Goal: Share content: Share content

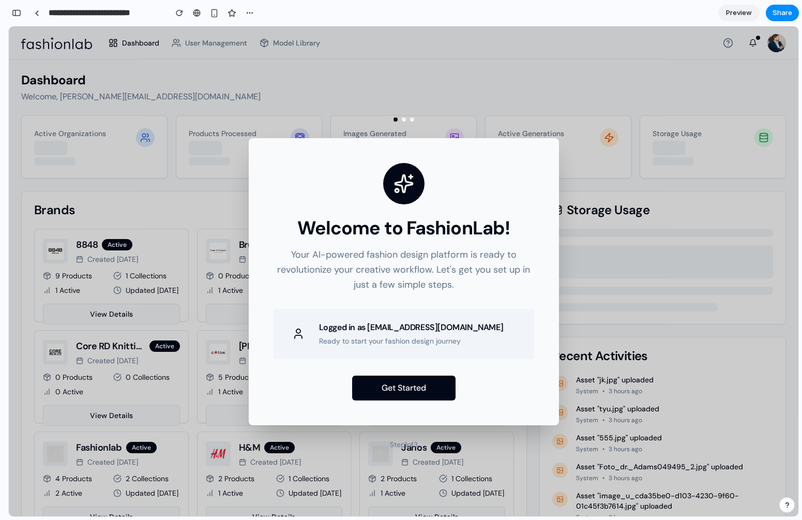
scroll to position [462, 0]
click at [789, 12] on span "Share" at bounding box center [783, 13] width 20 height 10
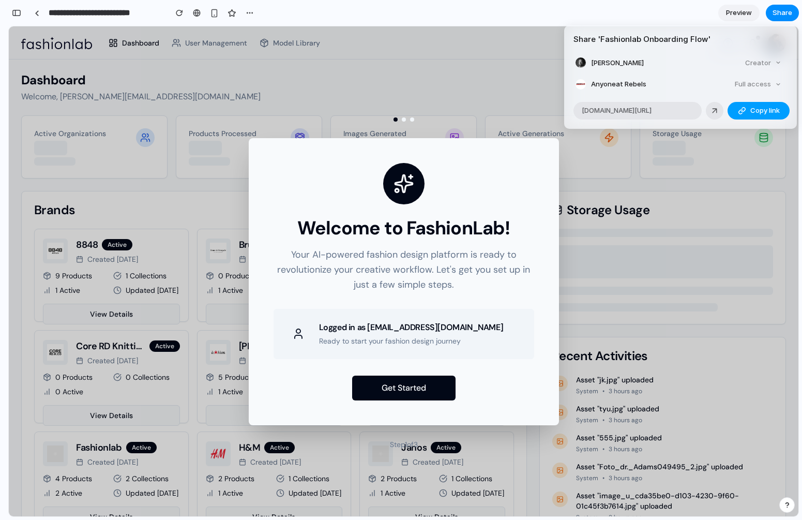
click at [755, 110] on span "Copy link" at bounding box center [764, 110] width 29 height 10
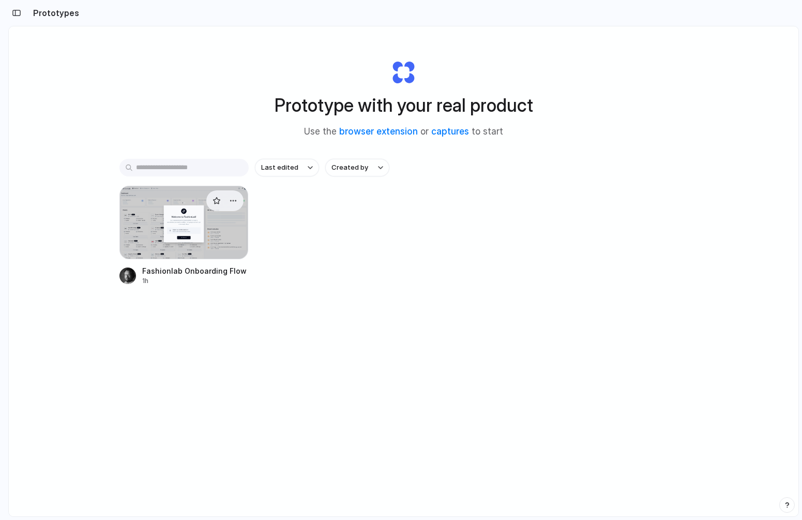
click at [204, 227] on div at bounding box center [183, 222] width 129 height 73
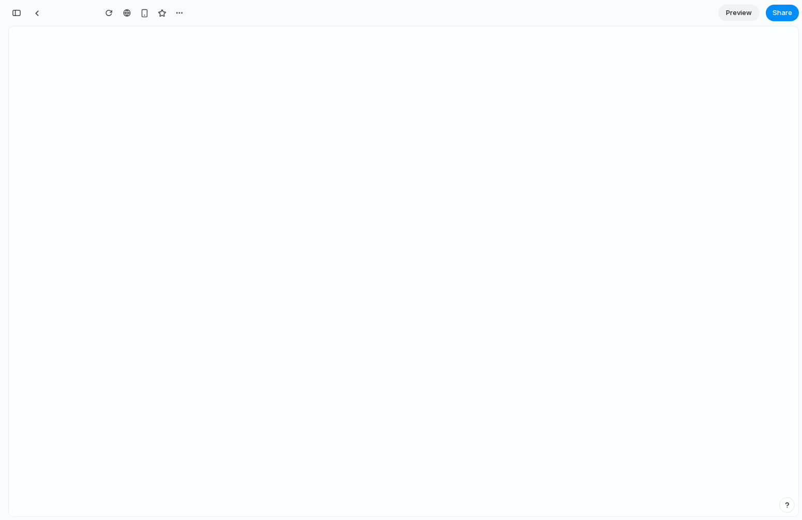
type input "**********"
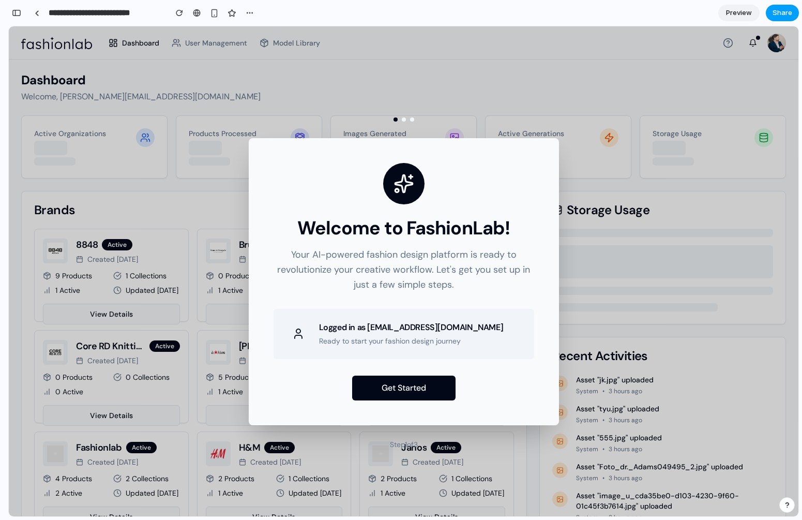
click at [788, 11] on span "Share" at bounding box center [783, 13] width 20 height 10
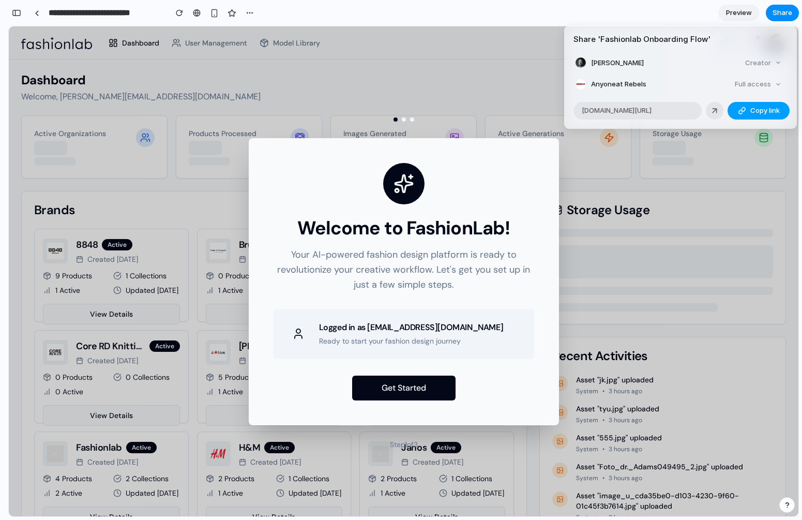
click at [749, 110] on button "Copy link" at bounding box center [759, 111] width 62 height 18
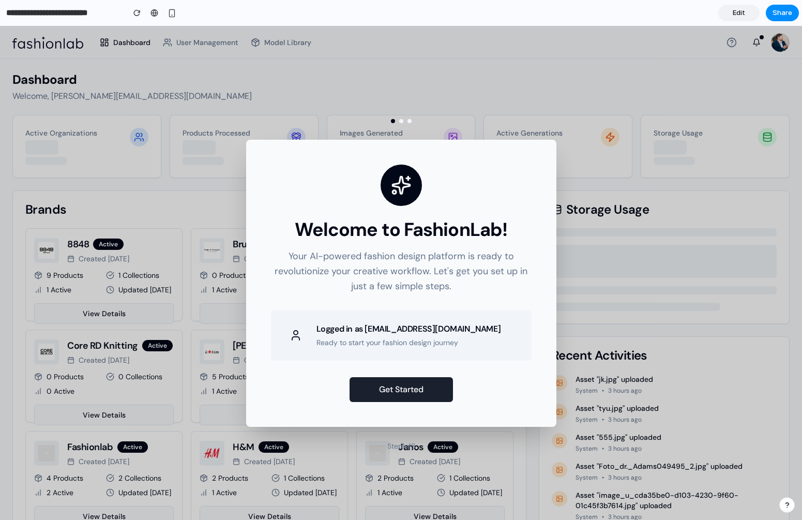
click at [395, 389] on button "Get Started" at bounding box center [401, 389] width 103 height 25
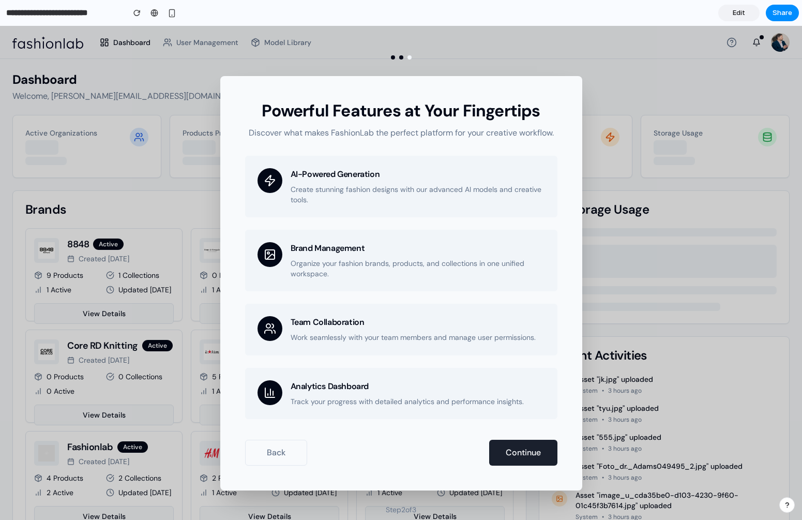
click at [511, 455] on button "Continue" at bounding box center [523, 453] width 68 height 26
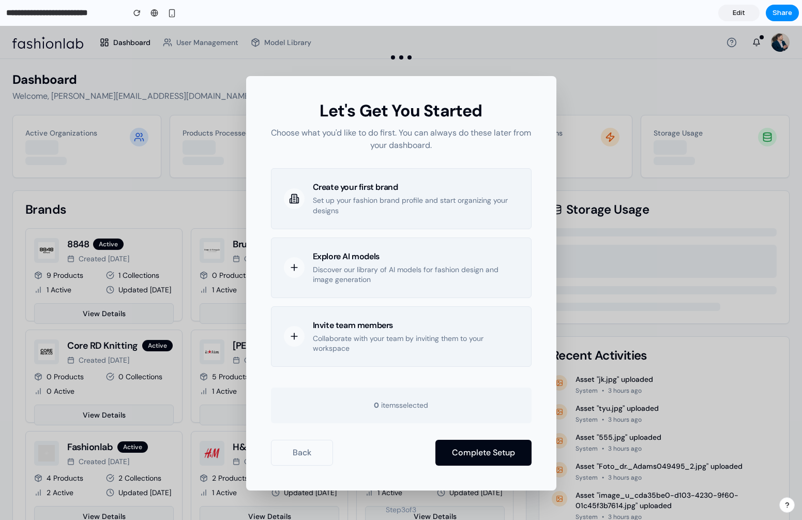
click at [338, 272] on p "Discover our library of AI models for fashion design and image generation" at bounding box center [416, 275] width 206 height 20
click at [340, 331] on div "Invite team members Collaborate with your team by inviting them to your workspa…" at bounding box center [416, 336] width 206 height 35
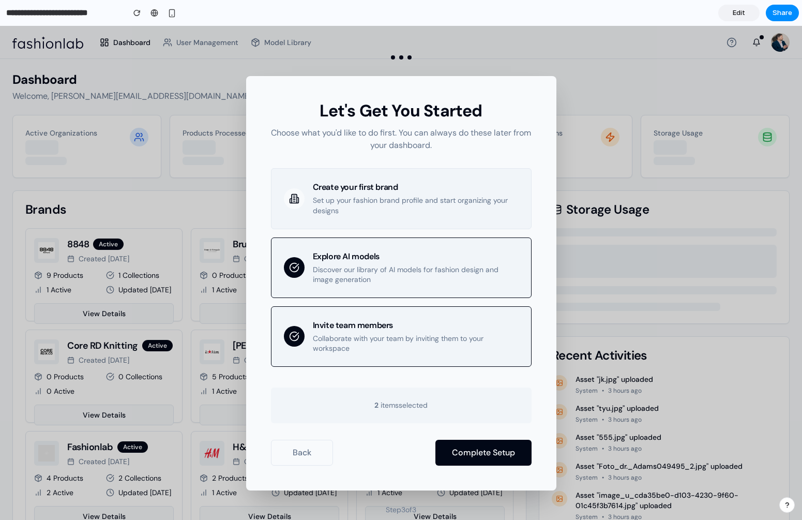
click at [340, 201] on p "Set up your fashion brand profile and start organizing your designs" at bounding box center [416, 205] width 206 height 20
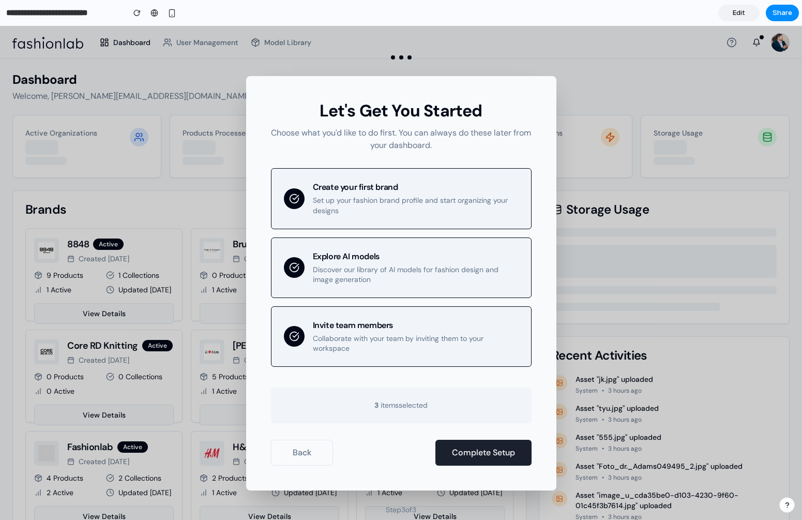
click at [462, 451] on button "Complete Setup" at bounding box center [483, 453] width 96 height 26
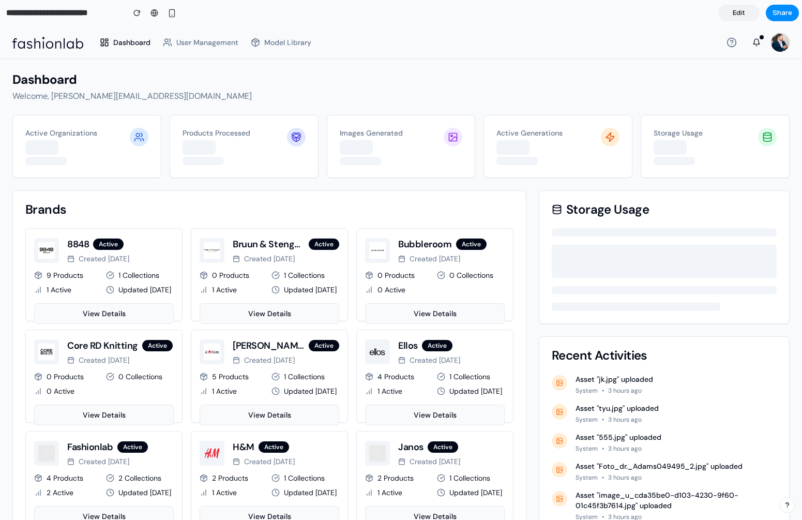
click at [427, 189] on div "Dashboard Welcome, [EMAIL_ADDRESS][DOMAIN_NAME] Active Organizations Products P…" at bounding box center [400, 405] width 777 height 668
click at [395, 158] on div "Images Generated" at bounding box center [391, 146] width 107 height 38
click at [221, 45] on span "User Management" at bounding box center [207, 42] width 62 height 10
click at [299, 40] on span "Model Library" at bounding box center [287, 42] width 47 height 10
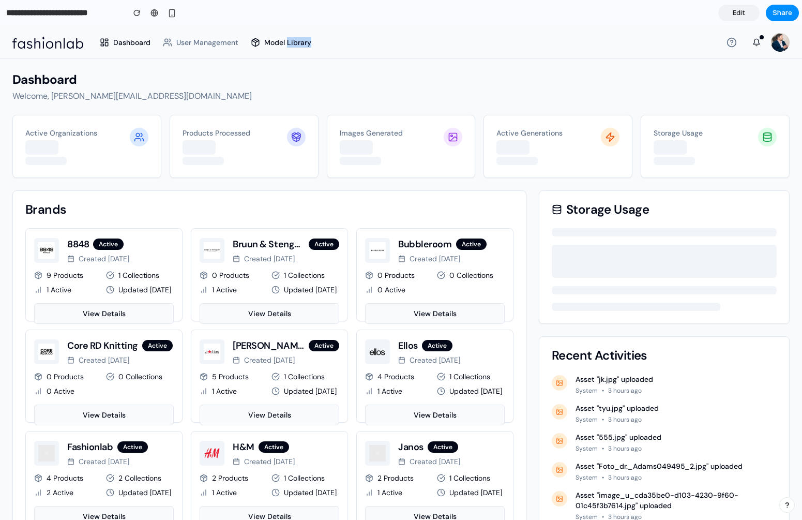
click at [299, 40] on span "Model Library" at bounding box center [287, 42] width 47 height 10
click at [140, 14] on div "button" at bounding box center [136, 12] width 7 height 7
click at [727, 42] on icon at bounding box center [732, 42] width 10 height 10
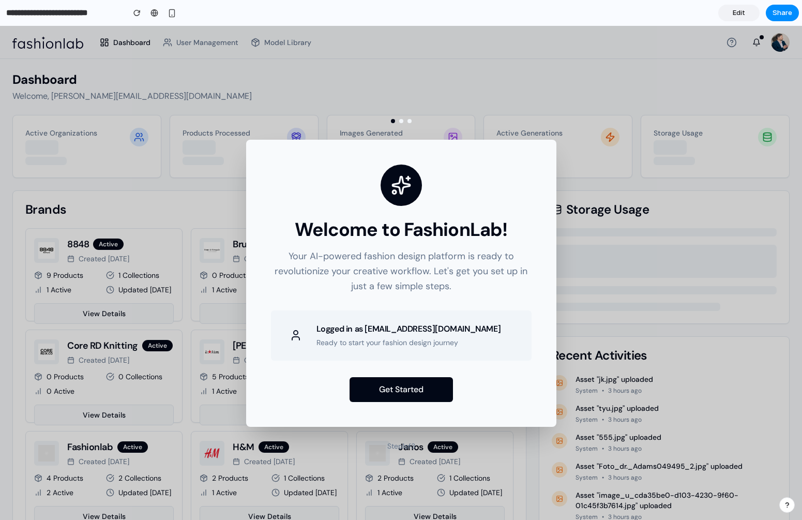
click at [745, 12] on link "Edit" at bounding box center [738, 13] width 41 height 17
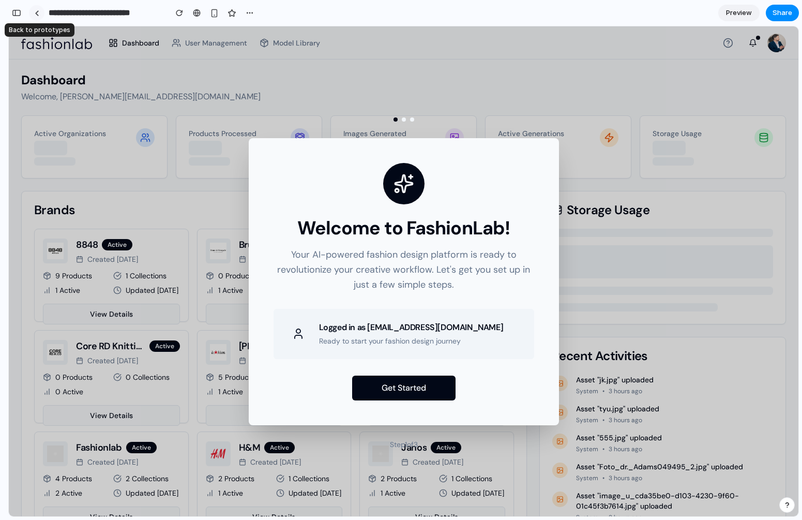
click at [35, 12] on div at bounding box center [37, 13] width 5 height 6
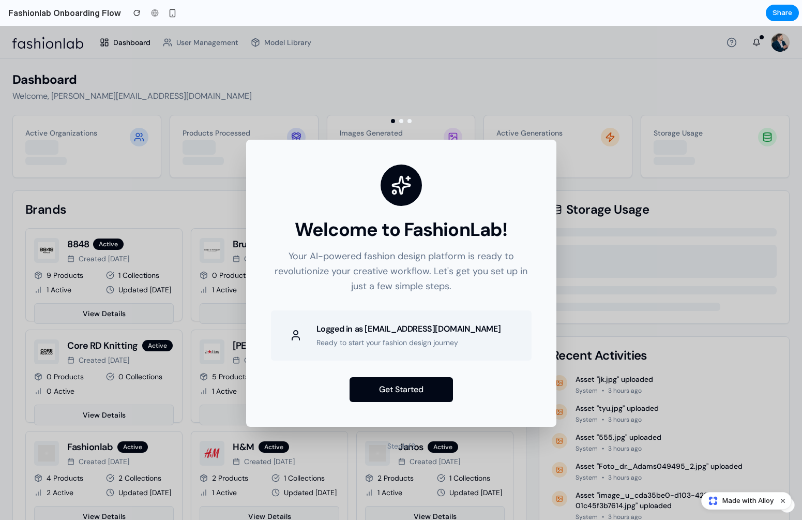
click at [707, 76] on div "Welcome to FashionLab! Your AI-powered fashion design platform is ready to revo…" at bounding box center [401, 273] width 802 height 494
click at [390, 389] on button "Get Started" at bounding box center [401, 389] width 103 height 25
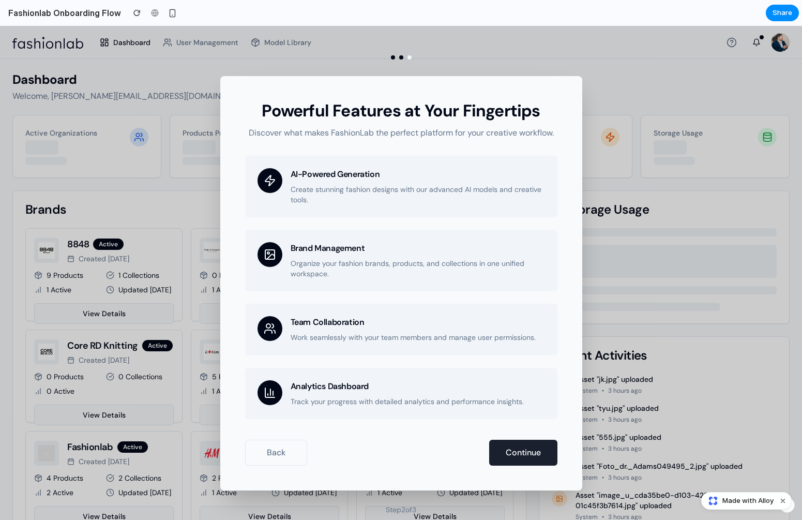
click at [534, 455] on button "Continue" at bounding box center [523, 453] width 68 height 26
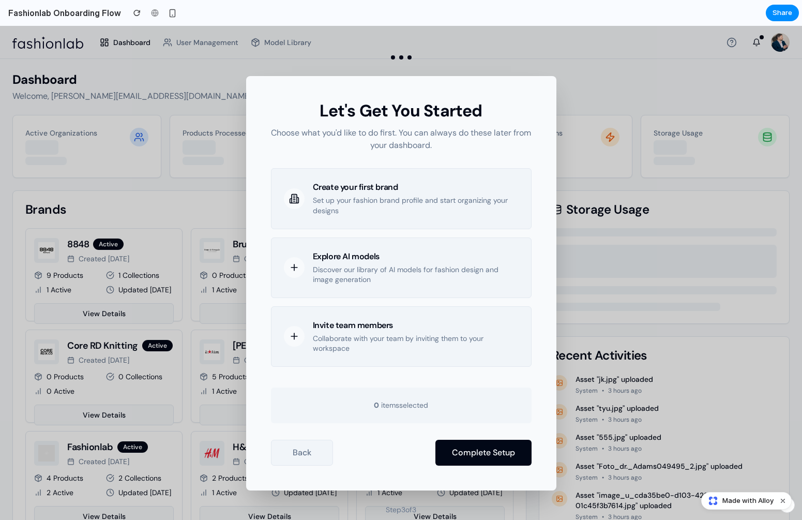
click at [313, 453] on button "Back" at bounding box center [302, 453] width 62 height 26
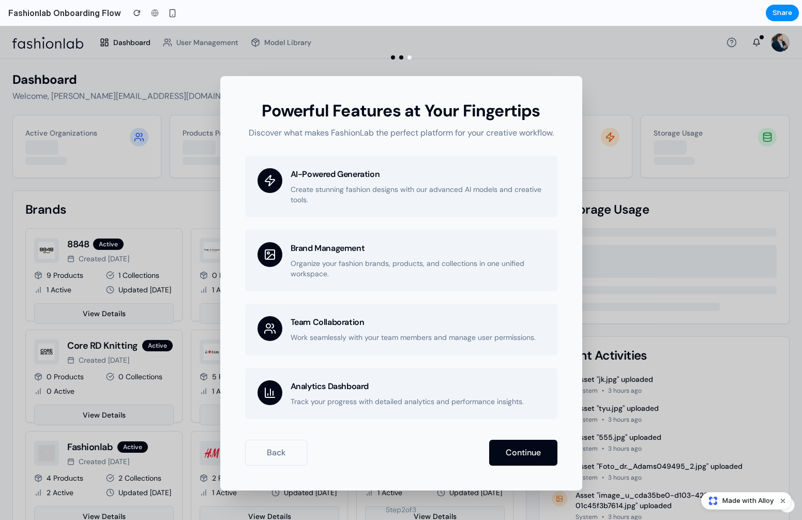
click at [602, 148] on div "Powerful Features at Your Fingertips Discover what makes FashionLab the perfect…" at bounding box center [401, 273] width 802 height 494
